Goal: Transaction & Acquisition: Purchase product/service

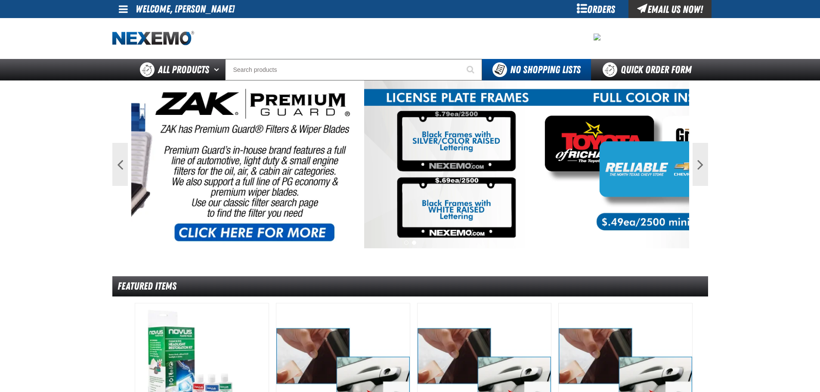
click at [123, 12] on span at bounding box center [123, 9] width 9 height 10
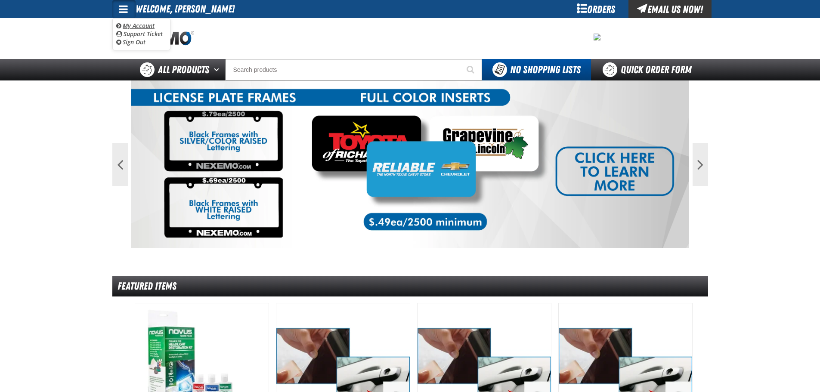
click at [136, 24] on link "My Account My Account" at bounding box center [135, 26] width 38 height 8
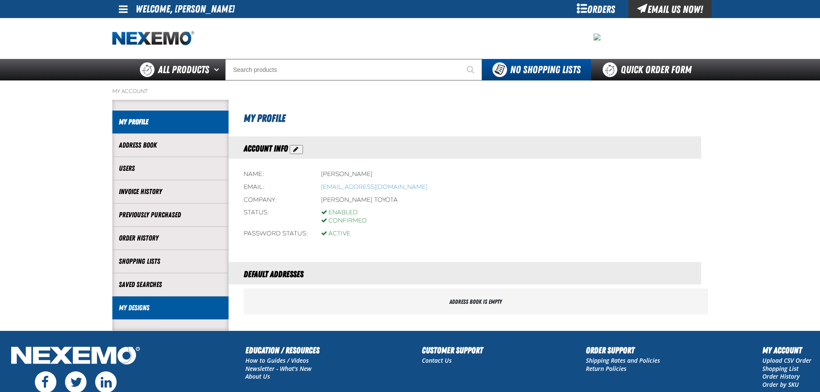
click at [155, 310] on link "My Designs" at bounding box center [170, 308] width 103 height 10
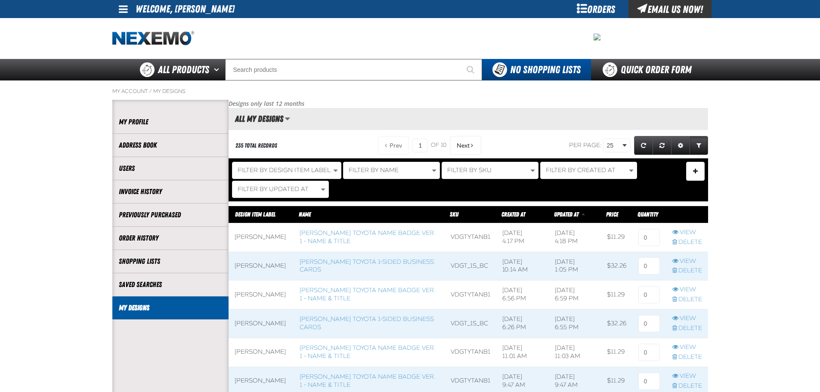
scroll to position [0, 0]
click at [343, 240] on link "Vandergriff Toyota Name Badge Ver. 1 - Name & Title" at bounding box center [367, 236] width 136 height 15
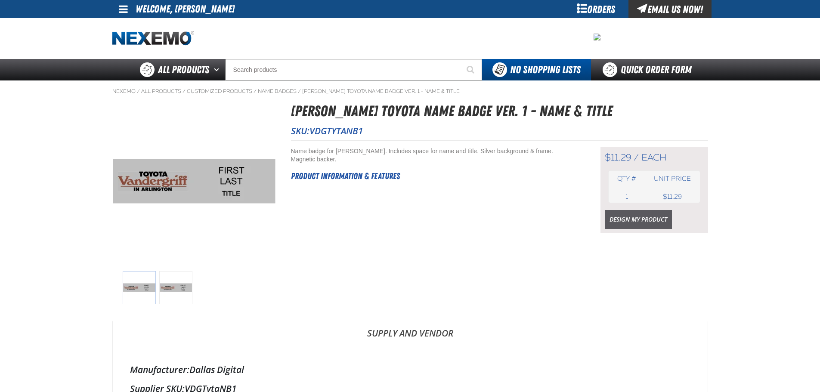
click at [648, 222] on link "Design My Product" at bounding box center [637, 219] width 67 height 19
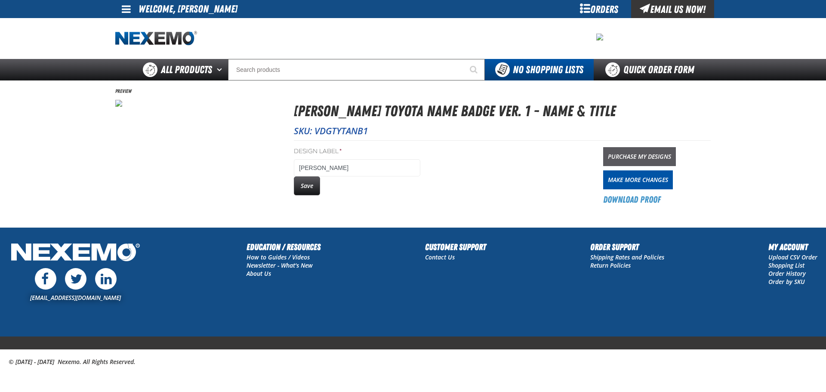
click at [626, 157] on link "Purchase My Designs" at bounding box center [639, 156] width 73 height 19
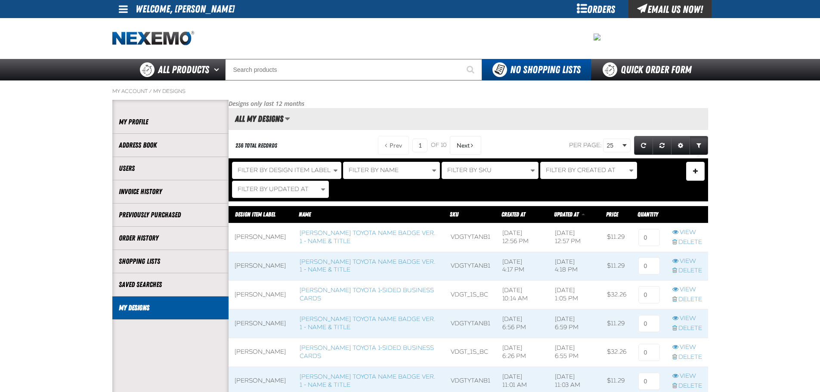
scroll to position [0, 0]
click at [355, 295] on link "Vandergriff Toyota 1-sided Business Cards" at bounding box center [366, 294] width 134 height 15
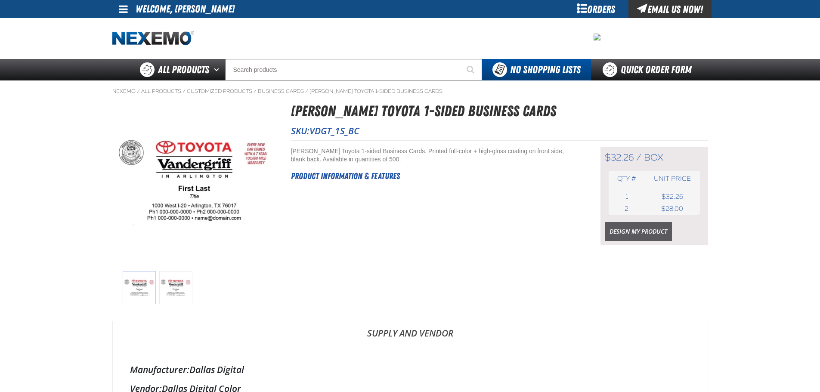
click at [637, 237] on link "Design My Product" at bounding box center [637, 231] width 67 height 19
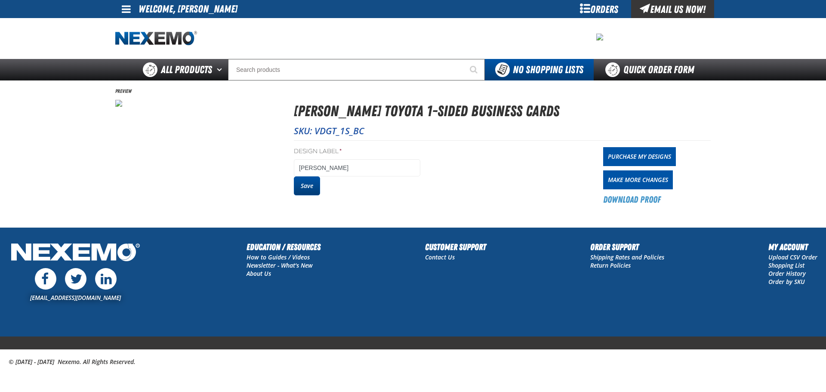
click at [301, 189] on button "Save" at bounding box center [307, 185] width 26 height 19
click at [659, 154] on link "Purchase My Designs" at bounding box center [639, 156] width 73 height 19
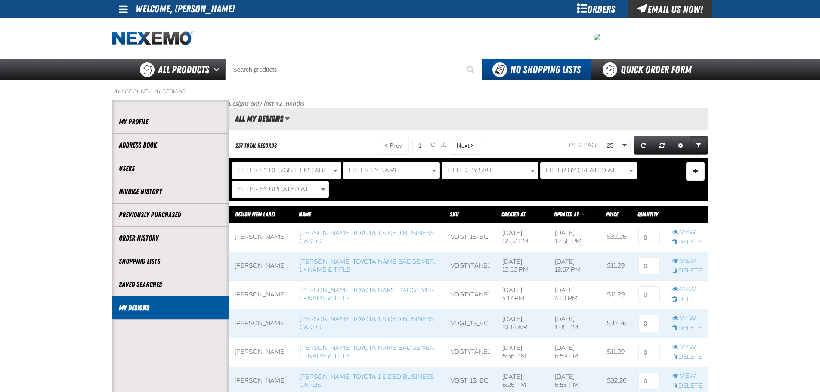
scroll to position [0, 0]
click at [639, 240] on input at bounding box center [649, 237] width 22 height 17
type input "1"
click at [642, 265] on input at bounding box center [649, 265] width 22 height 17
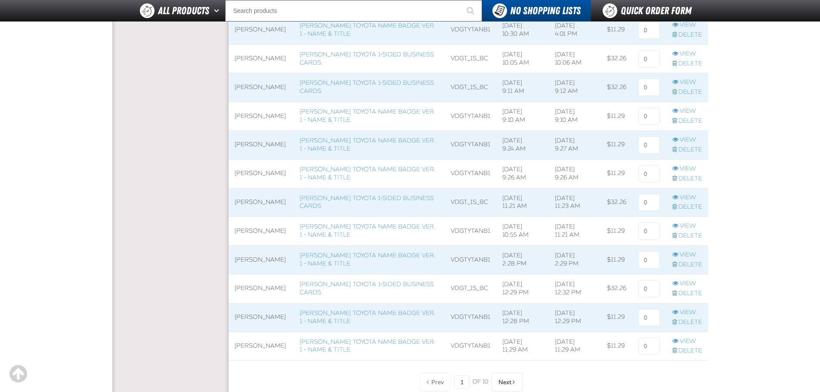
scroll to position [645, 0]
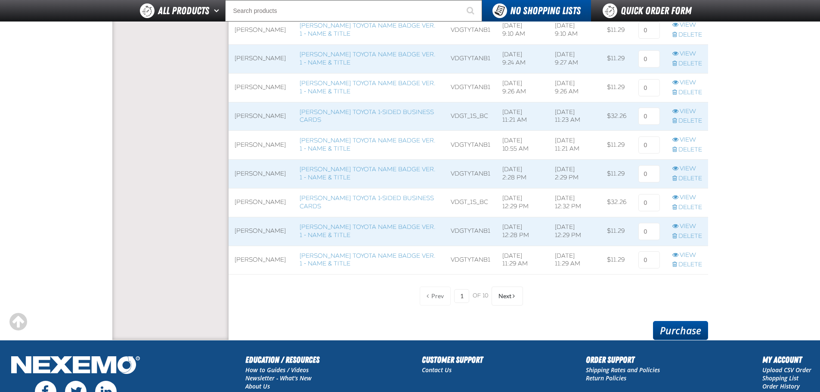
type input "1"
click at [665, 330] on link "Purchase" at bounding box center [680, 330] width 55 height 19
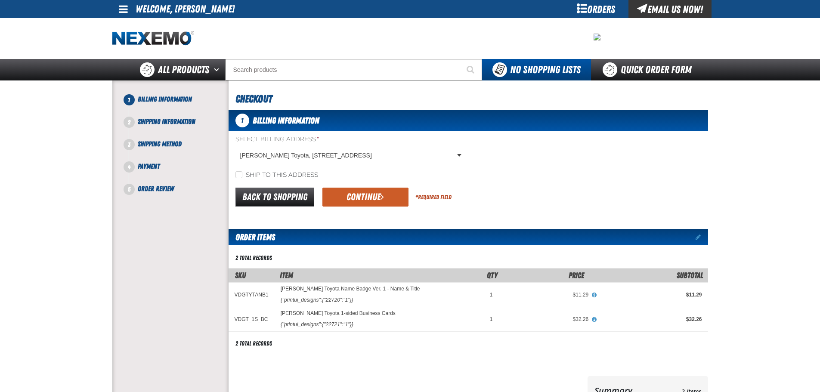
click at [272, 173] on label "Ship to this address" at bounding box center [276, 175] width 83 height 8
click at [242, 173] on input "Ship to this address" at bounding box center [238, 174] width 7 height 7
checkbox input "true"
click at [359, 193] on button "Continue" at bounding box center [365, 197] width 86 height 19
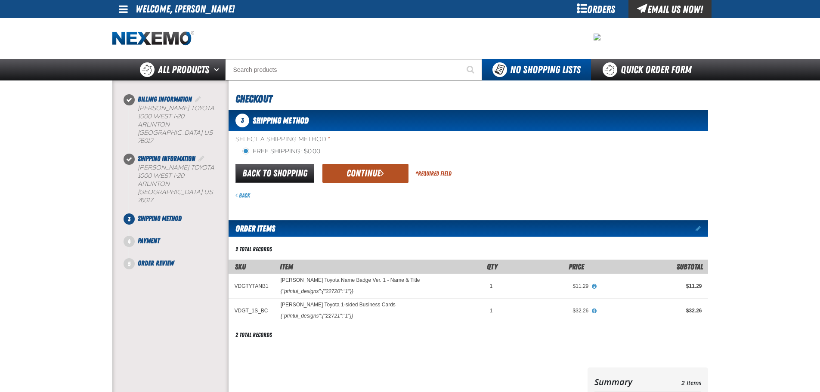
click at [367, 179] on button "Continue" at bounding box center [365, 173] width 86 height 19
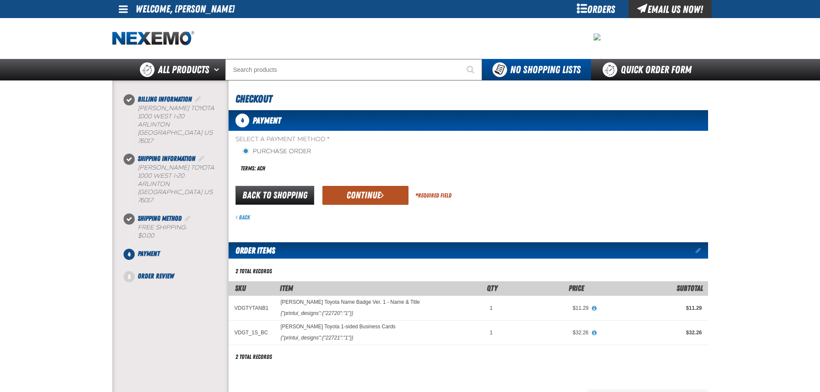
click at [367, 197] on button "Continue" at bounding box center [365, 195] width 86 height 19
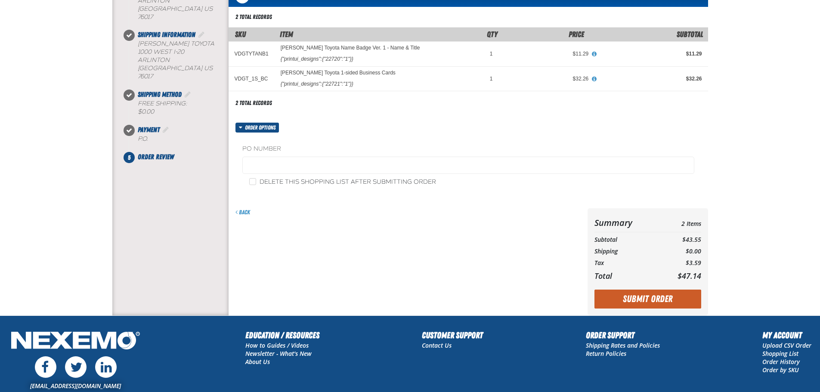
scroll to position [129, 0]
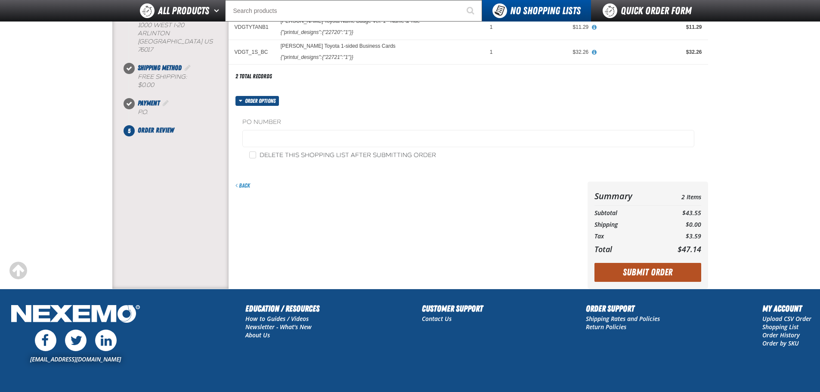
click at [644, 270] on button "Submit Order" at bounding box center [647, 272] width 107 height 19
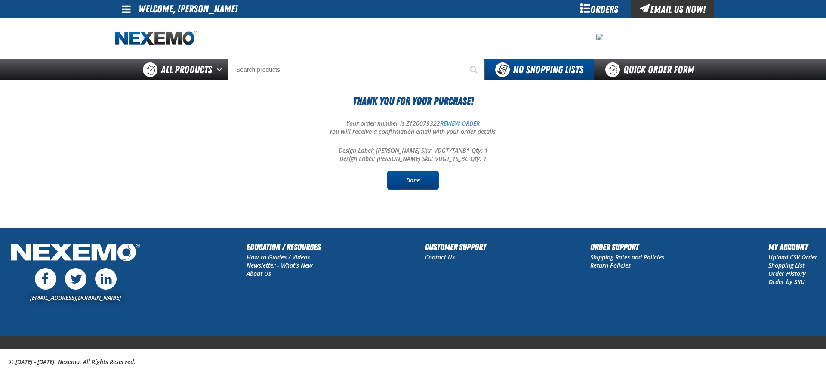
click at [407, 177] on link "Done" at bounding box center [413, 180] width 52 height 19
